Goal: Information Seeking & Learning: Learn about a topic

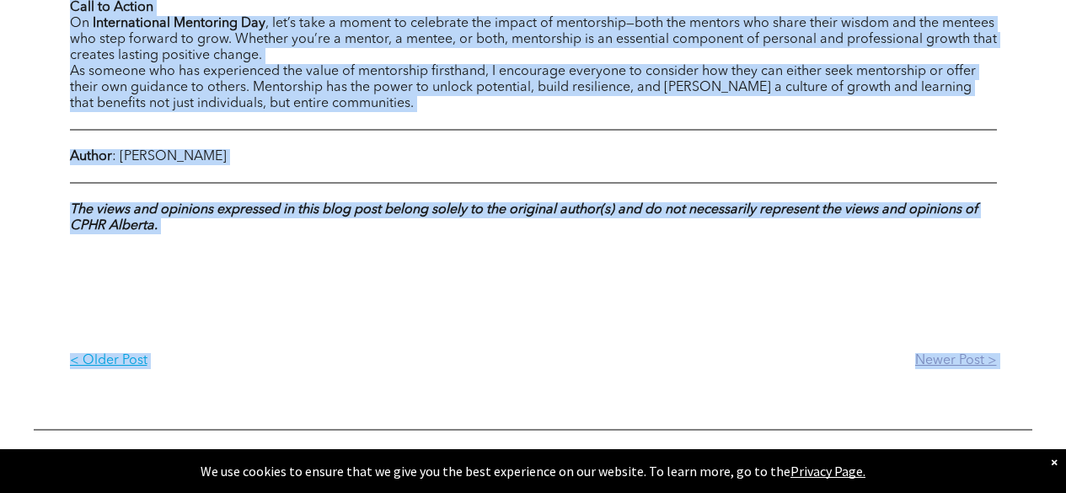
scroll to position [1743, 0]
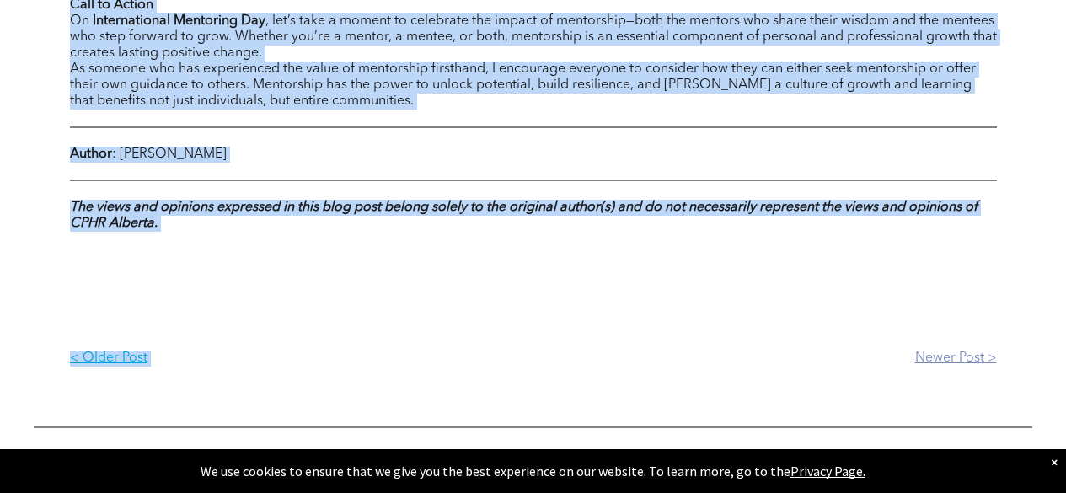
drag, startPoint x: 535, startPoint y: 158, endPoint x: 807, endPoint y: 359, distance: 338.6
copy div "The Power of Mentorship: Celebrating International Mentoring Day Mentorship is …"
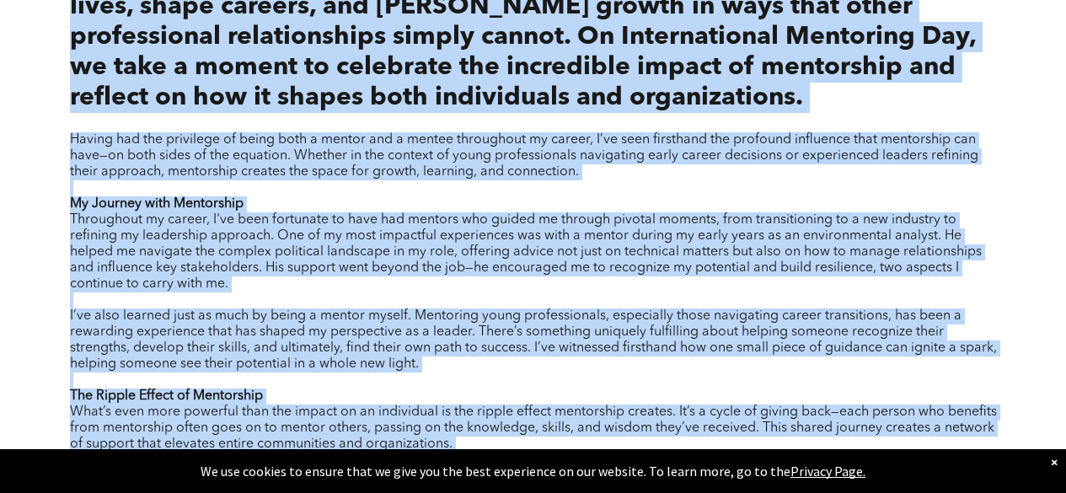
scroll to position [0, 0]
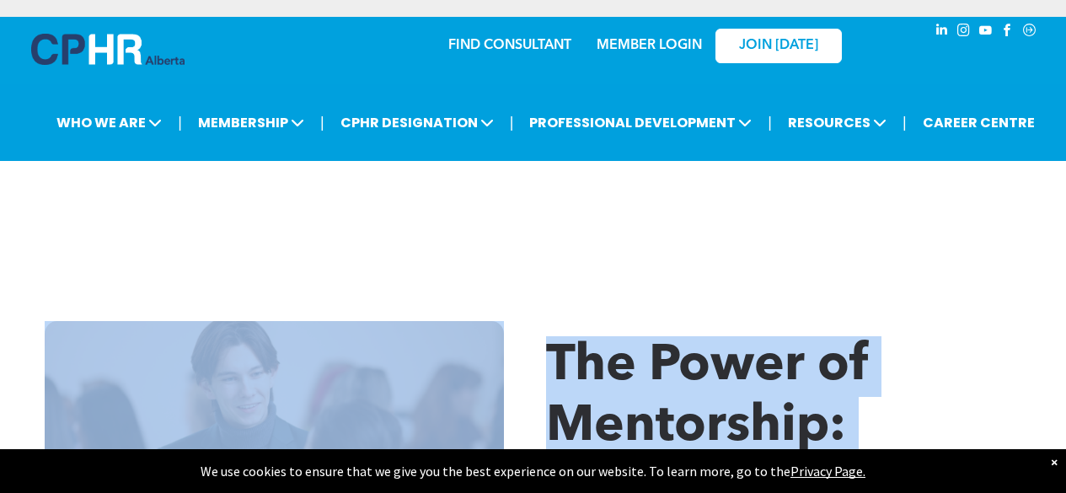
click at [586, 249] on div at bounding box center [533, 216] width 998 height 84
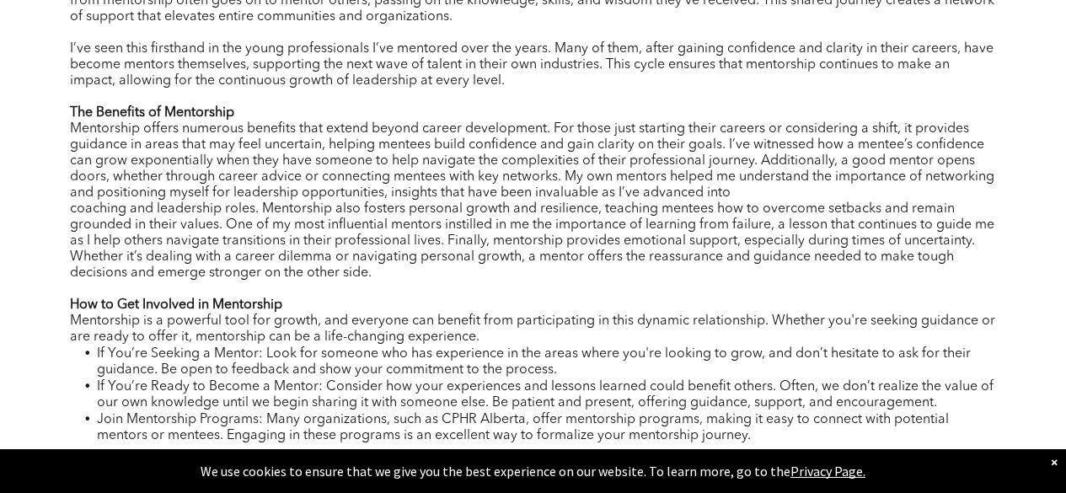
scroll to position [1300, 0]
